Goal: Navigation & Orientation: Find specific page/section

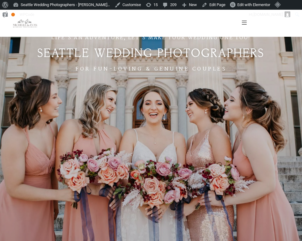
click at [243, 23] on img at bounding box center [244, 23] width 5 height 4
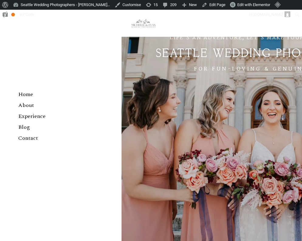
click at [207, 129] on link at bounding box center [151, 130] width 302 height 241
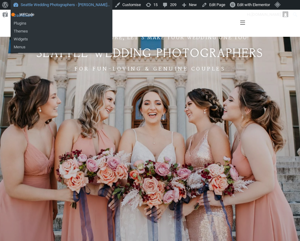
click at [53, 15] on link "Dashboard" at bounding box center [62, 16] width 102 height 8
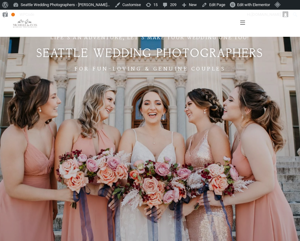
click at [242, 22] on img at bounding box center [242, 23] width 5 height 4
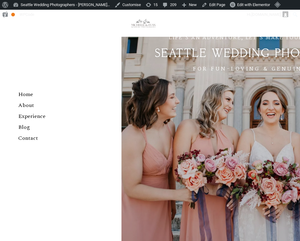
click at [25, 128] on link "Blog" at bounding box center [60, 127] width 85 height 11
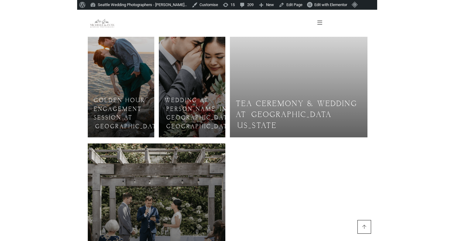
scroll to position [502, 0]
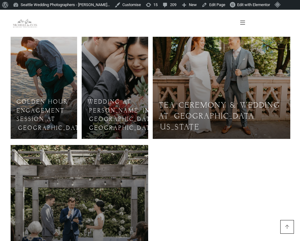
click at [212, 6] on div "Home About Experience Blog Contact" at bounding box center [150, 18] width 300 height 37
click at [180, 3] on div "Home About Experience Blog Contact" at bounding box center [150, 18] width 300 height 37
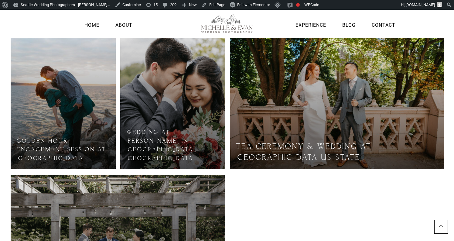
click at [182, 5] on div "Home About Experience Blog Contact" at bounding box center [227, 19] width 454 height 38
drag, startPoint x: 185, startPoint y: 6, endPoint x: 185, endPoint y: 39, distance: 33.1
click at [185, 7] on div "Home About Experience Blog Contact" at bounding box center [227, 19] width 454 height 38
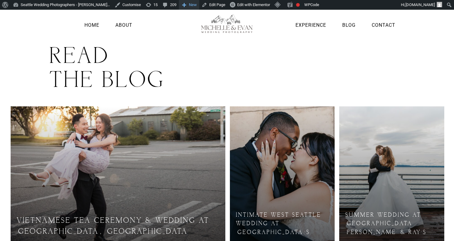
click at [189, 4] on span "New" at bounding box center [193, 5] width 8 height 10
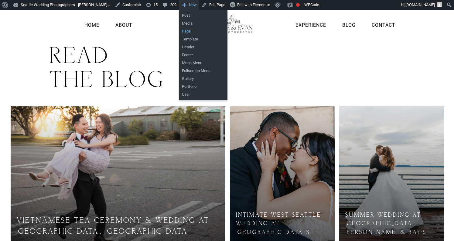
click at [184, 33] on link "Page" at bounding box center [203, 31] width 49 height 8
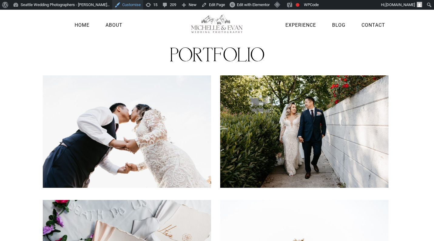
click at [124, 4] on link "Customise" at bounding box center [127, 5] width 31 height 10
